Goal: Entertainment & Leisure: Consume media (video, audio)

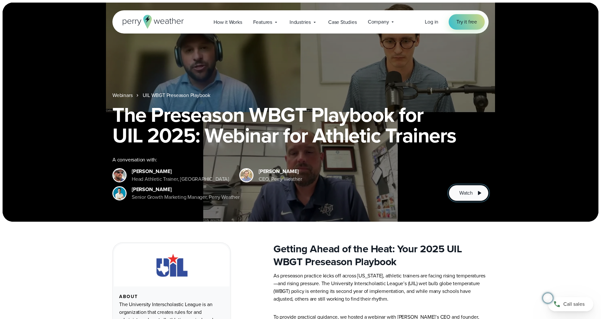
click at [473, 188] on button "Watch" at bounding box center [469, 193] width 40 height 16
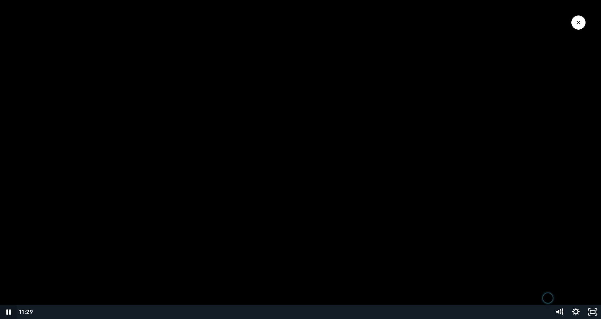
click at [12, 311] on icon "Pause" at bounding box center [8, 312] width 17 height 14
click at [12, 311] on icon "Play Video" at bounding box center [9, 311] width 20 height 17
click at [0, 305] on button "Pause" at bounding box center [8, 312] width 17 height 14
click at [328, 87] on div at bounding box center [300, 159] width 601 height 319
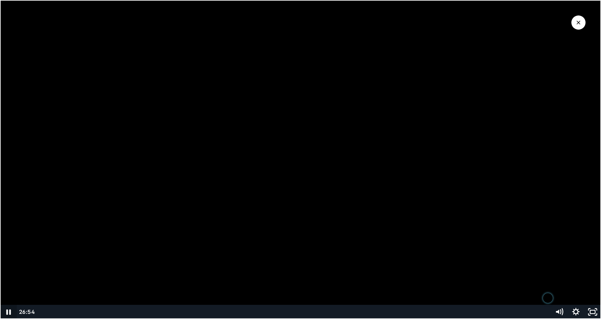
click at [6, 310] on icon "Pause" at bounding box center [8, 312] width 17 height 14
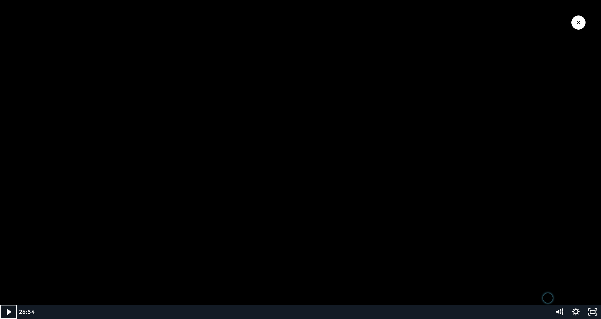
click at [12, 314] on icon "Play Video" at bounding box center [9, 312] width 17 height 14
click at [10, 310] on icon "Pause" at bounding box center [8, 311] width 5 height 5
click at [12, 307] on icon "Play Video" at bounding box center [9, 312] width 17 height 14
click at [15, 315] on icon "Pause" at bounding box center [8, 311] width 20 height 17
click at [14, 314] on icon "Play Video" at bounding box center [9, 311] width 20 height 17
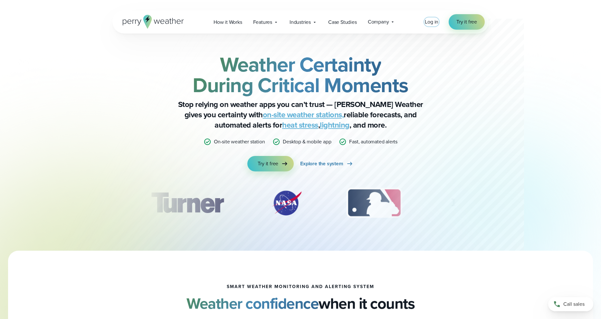
click at [430, 21] on span "Log in" at bounding box center [432, 21] width 14 height 7
